Goal: Find specific page/section

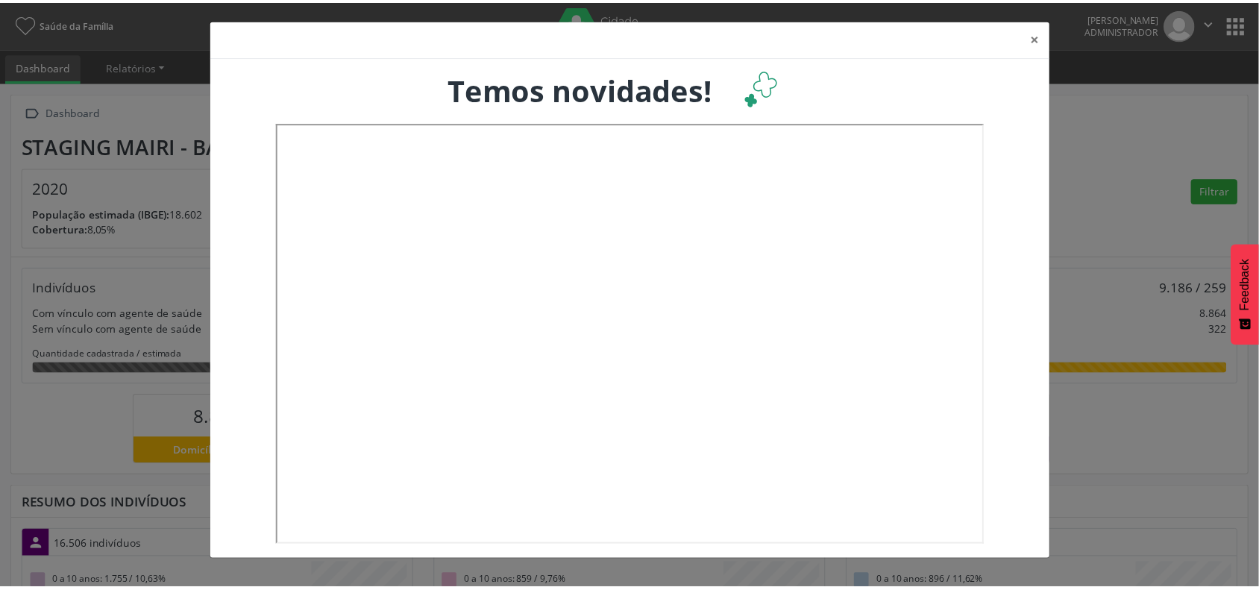
scroll to position [248, 416]
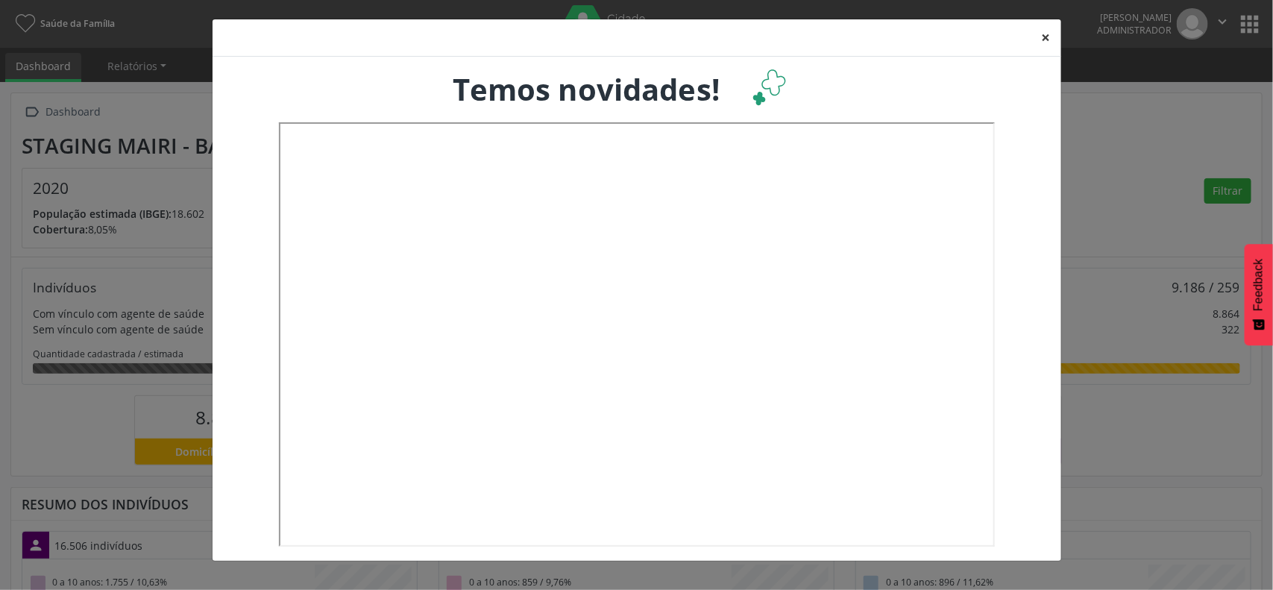
click at [1046, 35] on button "×" at bounding box center [1047, 37] width 30 height 37
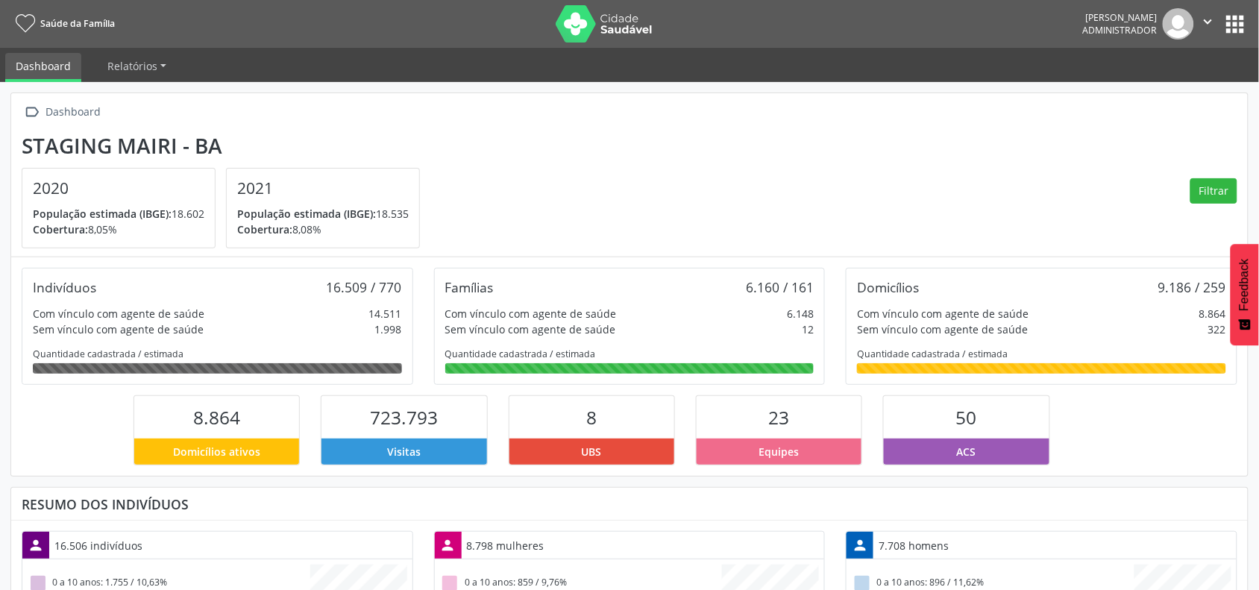
scroll to position [745634, 745470]
click at [1239, 20] on button "apps" at bounding box center [1236, 24] width 26 height 26
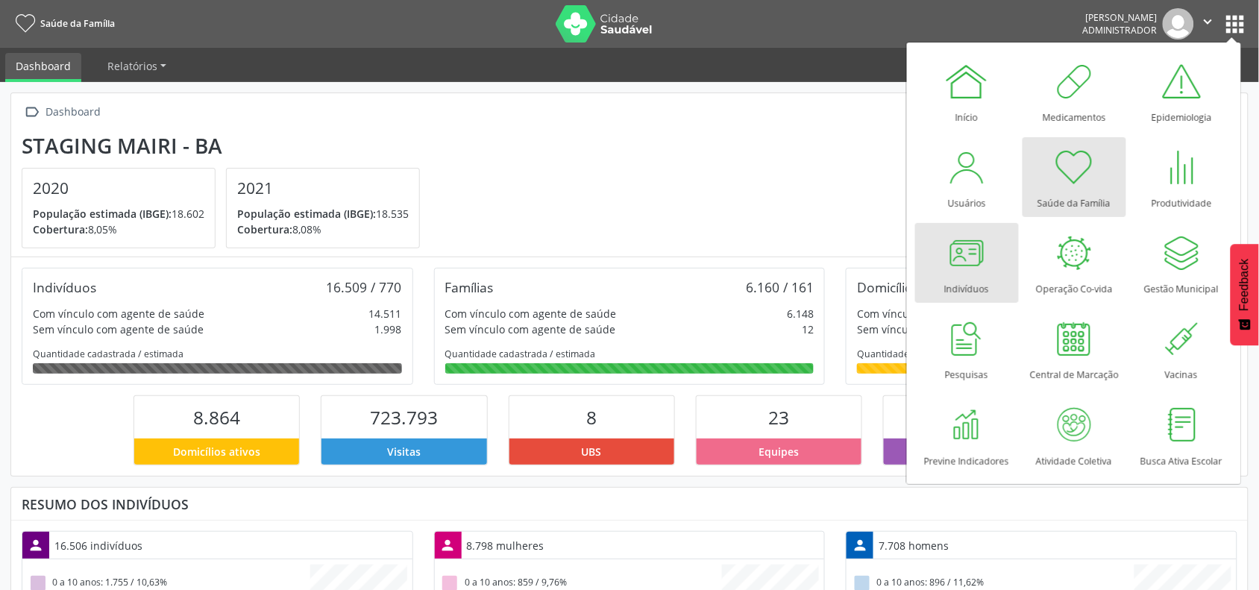
click at [979, 266] on div at bounding box center [966, 252] width 45 height 45
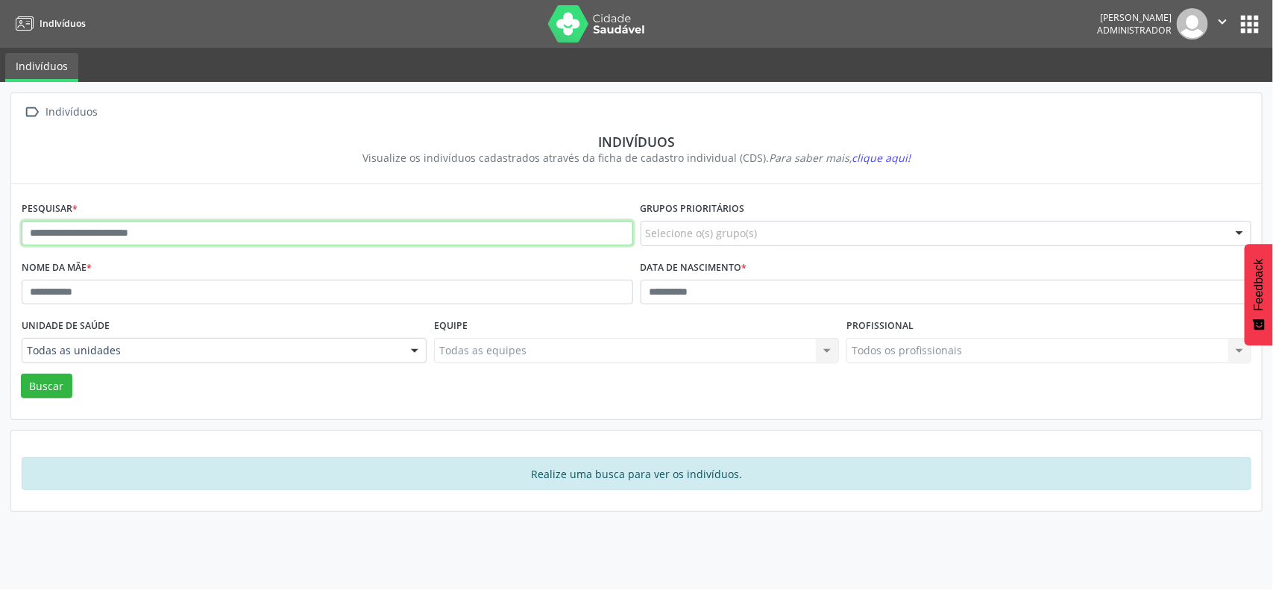
click at [172, 224] on input "text" at bounding box center [328, 233] width 612 height 25
type input "**********"
click at [21, 374] on button "Buscar" at bounding box center [46, 386] width 51 height 25
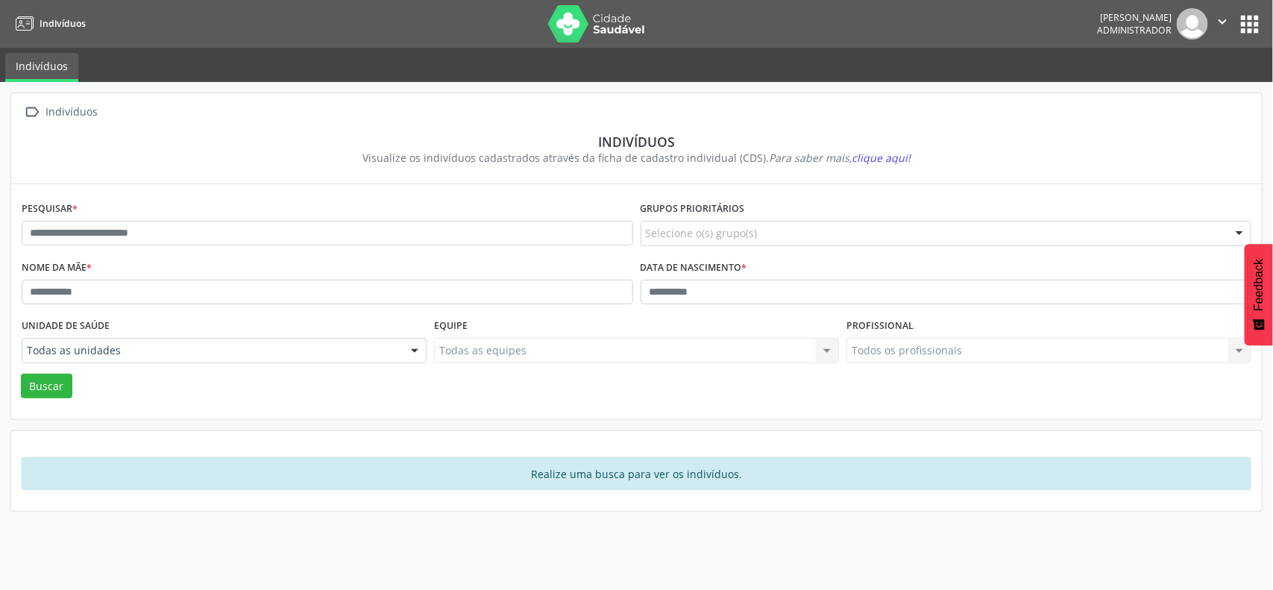
click at [1258, 15] on button "apps" at bounding box center [1250, 24] width 26 height 26
click at [1272, 17] on nav "Indivíduos Naira Gomes Administrador  Configurações Sair apps" at bounding box center [636, 24] width 1273 height 48
click at [1243, 20] on button "apps" at bounding box center [1250, 24] width 26 height 26
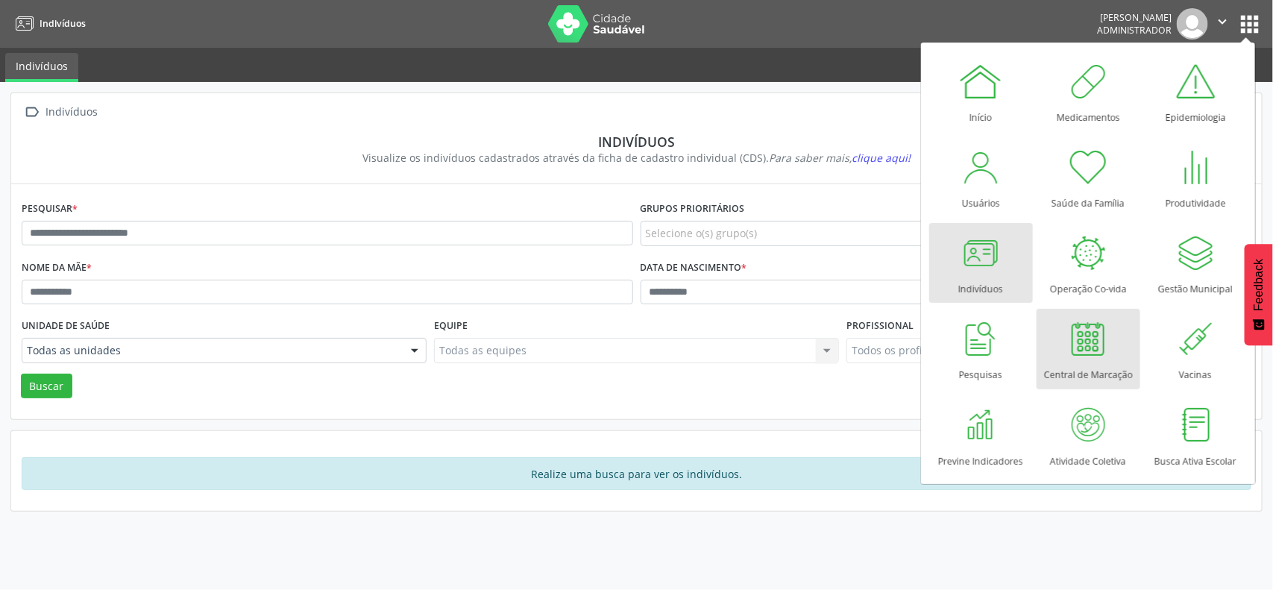
click at [1073, 347] on div at bounding box center [1088, 338] width 45 height 45
